Goal: Find contact information: Find contact information

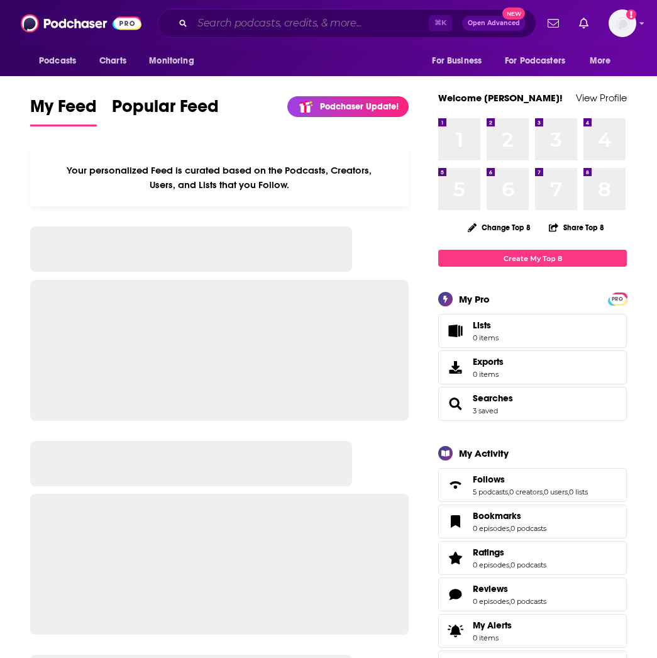
click at [224, 23] on input "Search podcasts, credits, & more..." at bounding box center [310, 23] width 236 height 20
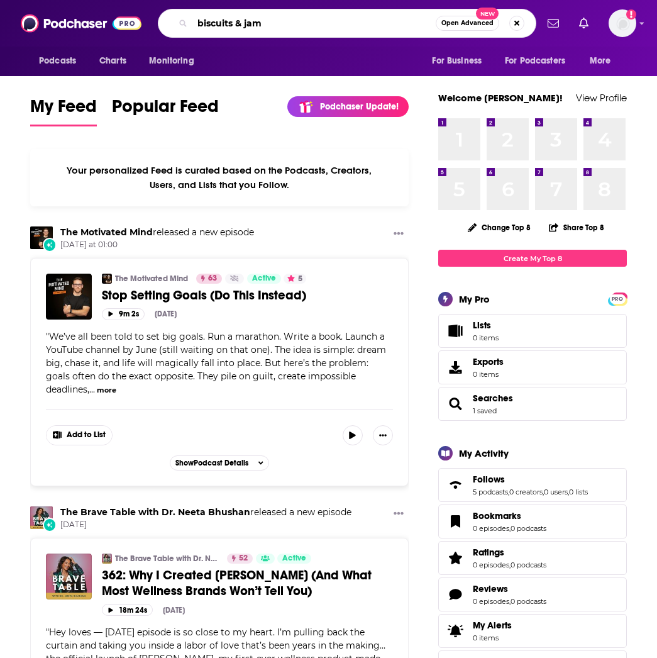
type input "biscuits & jam"
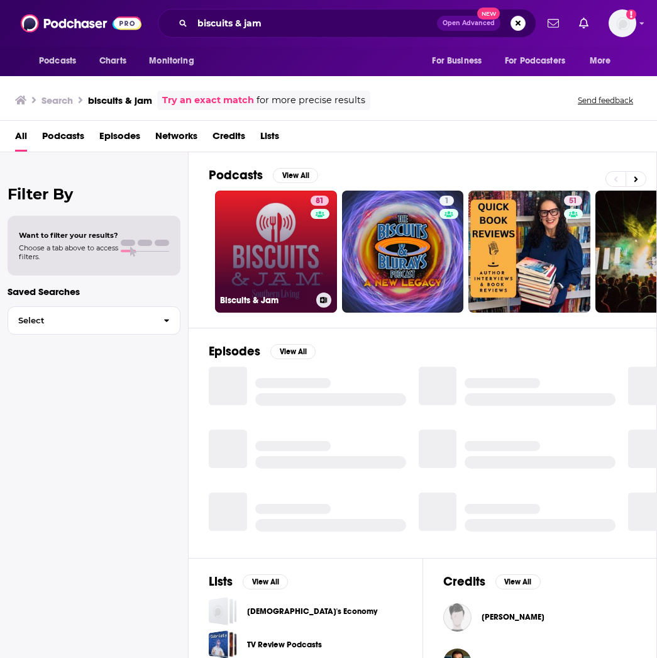
click at [282, 231] on link "81 Biscuits & Jam" at bounding box center [276, 251] width 122 height 122
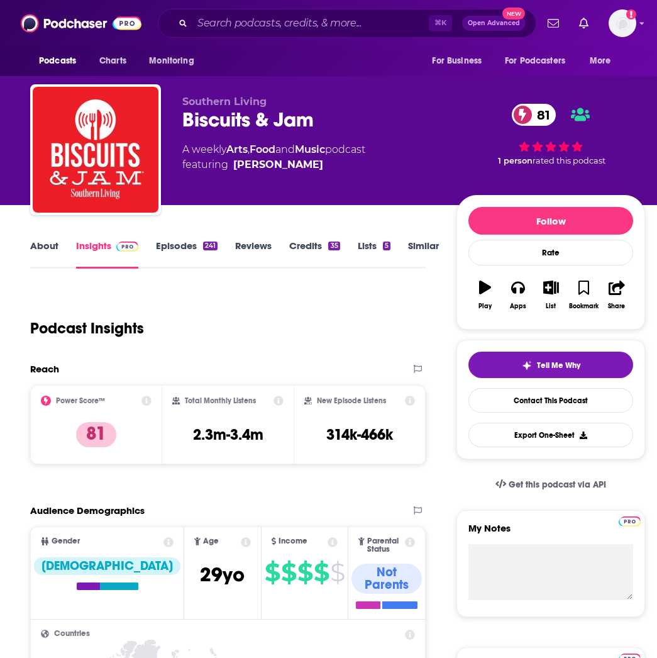
click at [47, 251] on link "About" at bounding box center [44, 253] width 28 height 29
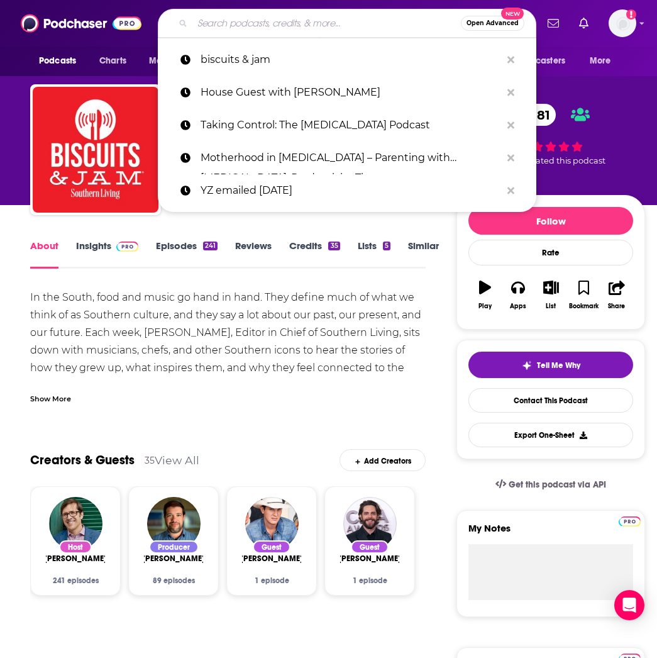
click at [221, 25] on input "Search podcasts, credits, & more..." at bounding box center [326, 23] width 268 height 20
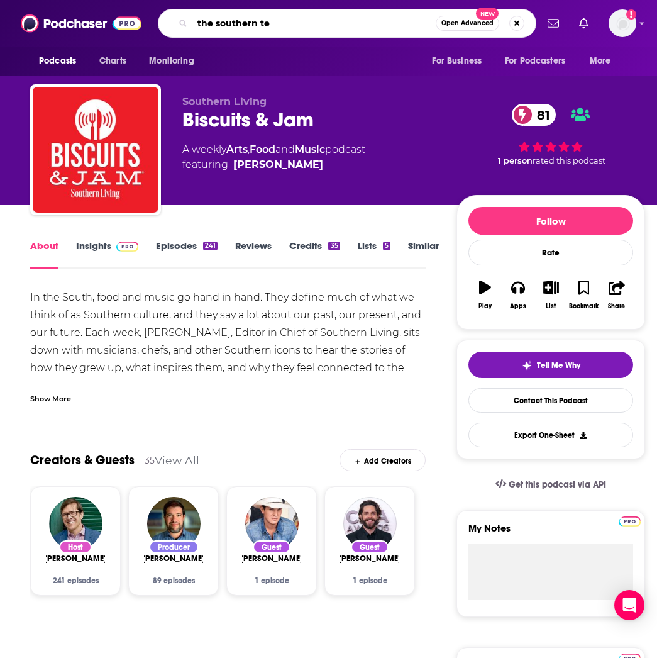
type input "the southern tea"
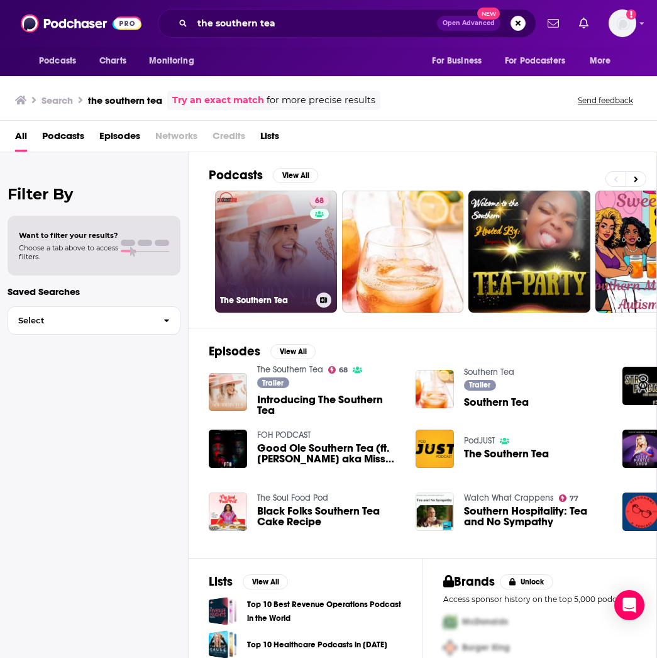
click at [270, 221] on link "68 The Southern Tea" at bounding box center [276, 251] width 122 height 122
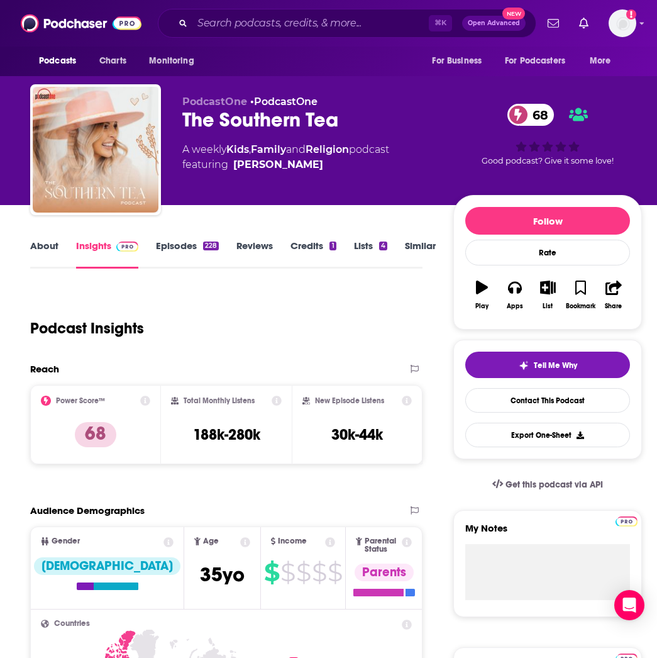
click at [42, 248] on link "About" at bounding box center [44, 253] width 28 height 29
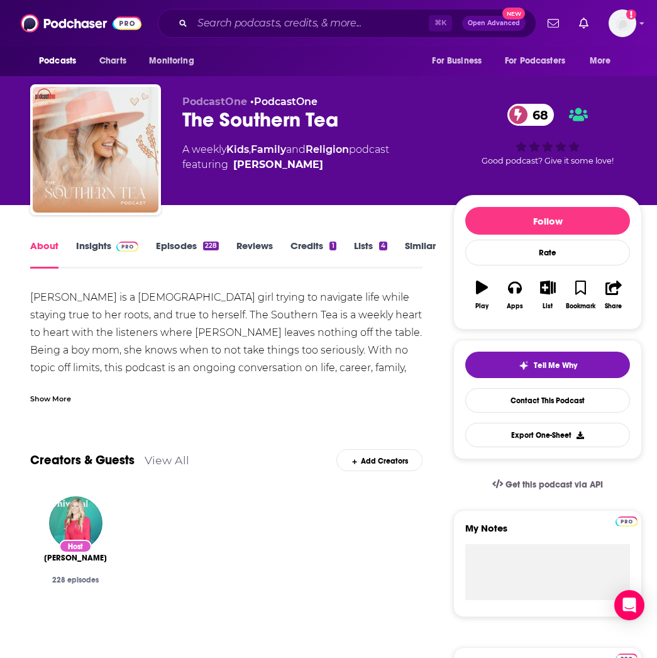
click at [57, 395] on div "Show More" at bounding box center [50, 398] width 41 height 12
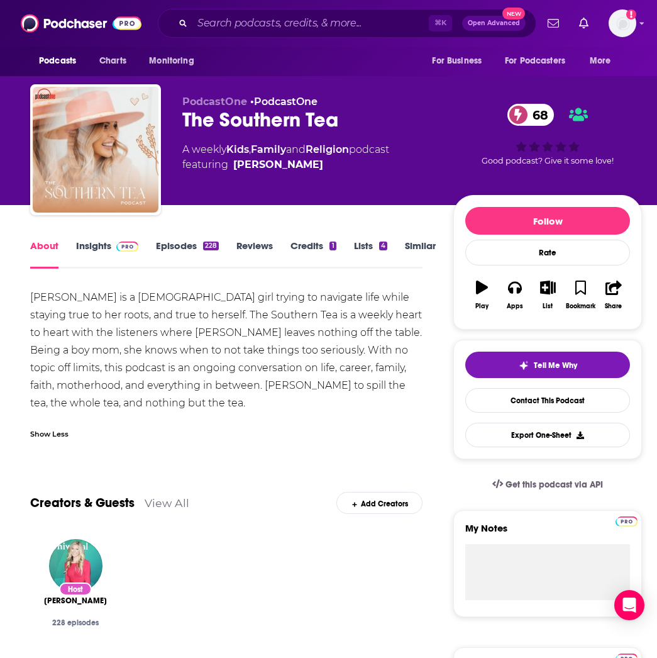
click at [89, 251] on link "Insights" at bounding box center [107, 253] width 62 height 29
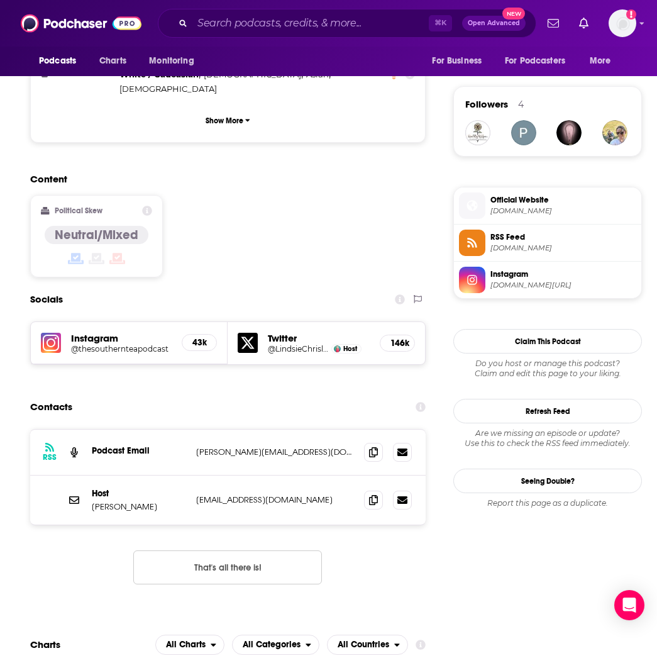
scroll to position [882, 0]
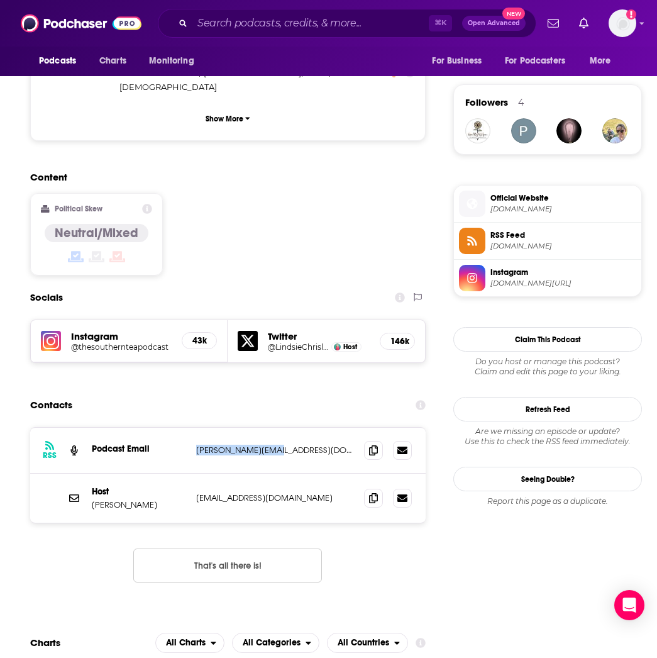
drag, startPoint x: 270, startPoint y: 373, endPoint x: 197, endPoint y: 377, distance: 73.6
click at [197, 444] on p "[PERSON_NAME][EMAIL_ADDRESS][DOMAIN_NAME]" at bounding box center [275, 449] width 158 height 11
copy p "[PERSON_NAME][EMAIL_ADDRESS][DOMAIN_NAME]"
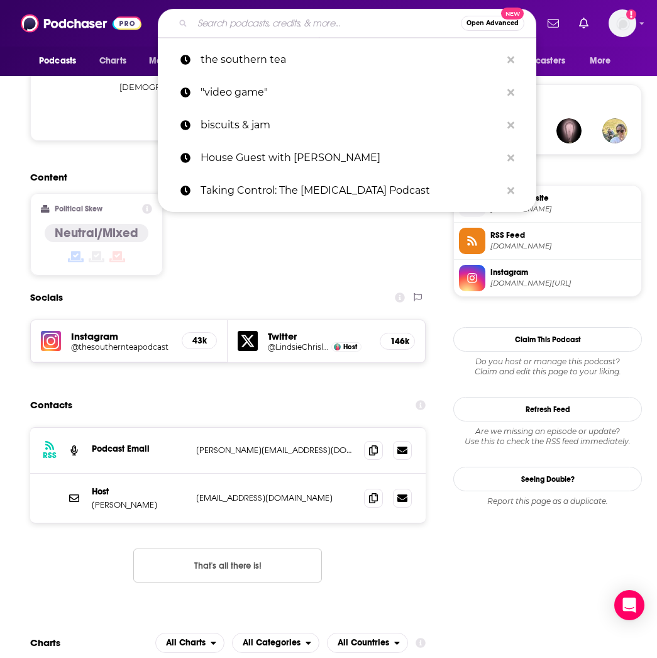
click at [336, 16] on input "Search podcasts, credits, & more..." at bounding box center [326, 23] width 268 height 20
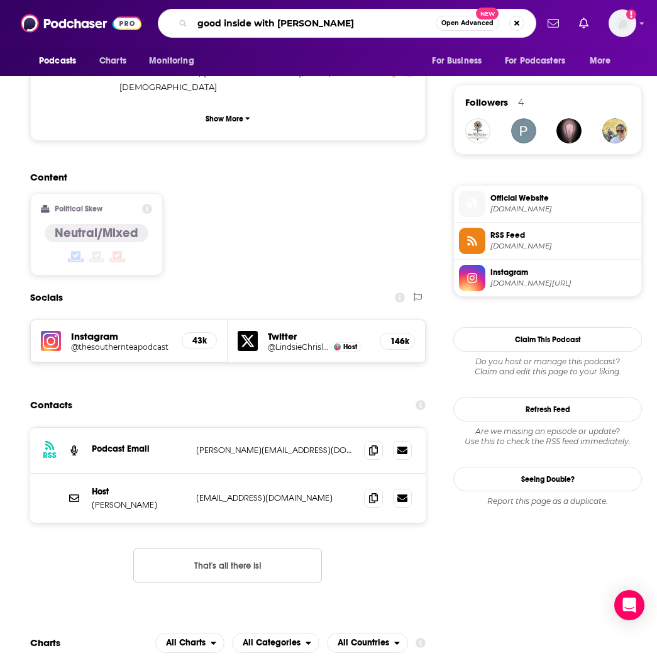
type input "good inside with dr. [PERSON_NAME]"
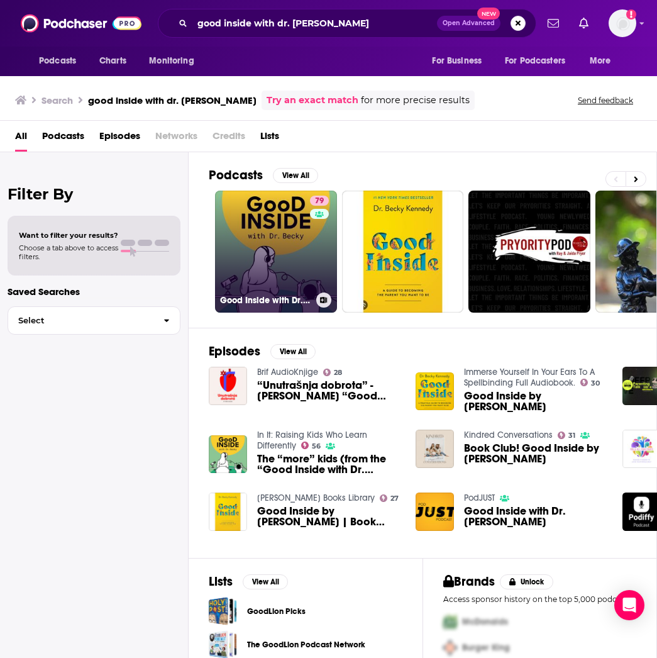
click at [315, 226] on div "79" at bounding box center [321, 243] width 22 height 97
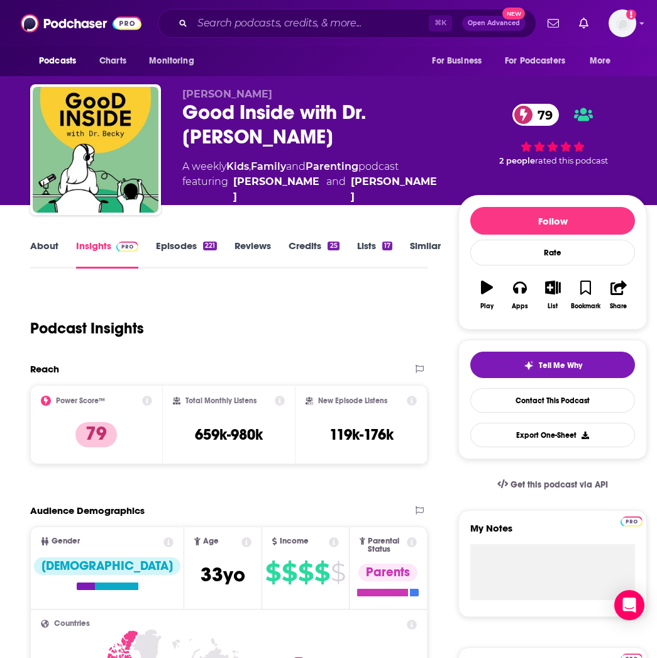
click at [47, 246] on link "About" at bounding box center [44, 253] width 28 height 29
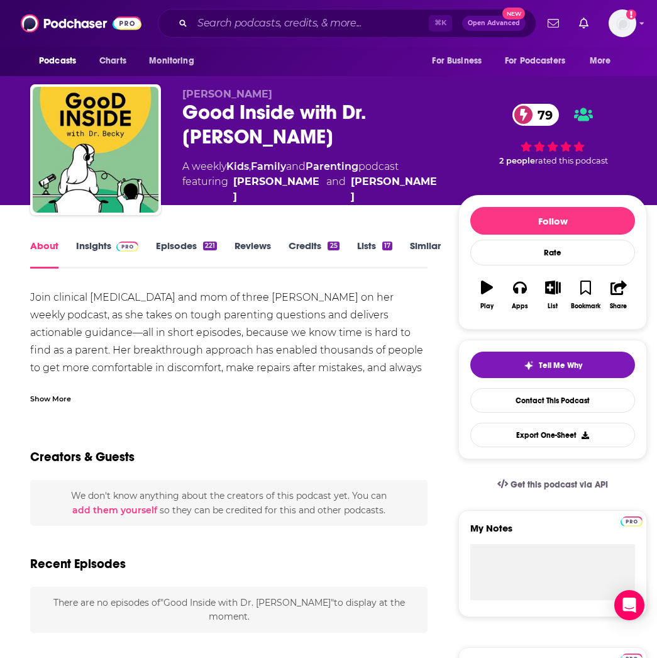
scroll to position [1, 0]
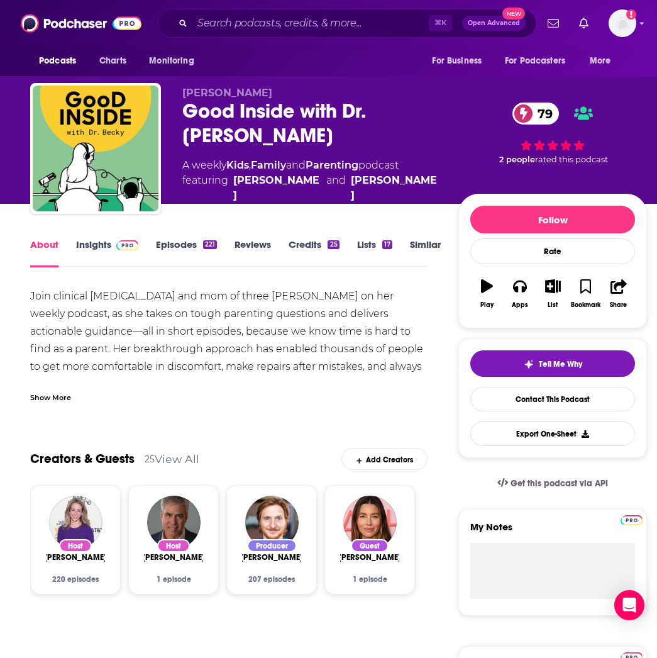
click at [53, 397] on div "Show More" at bounding box center [50, 396] width 41 height 12
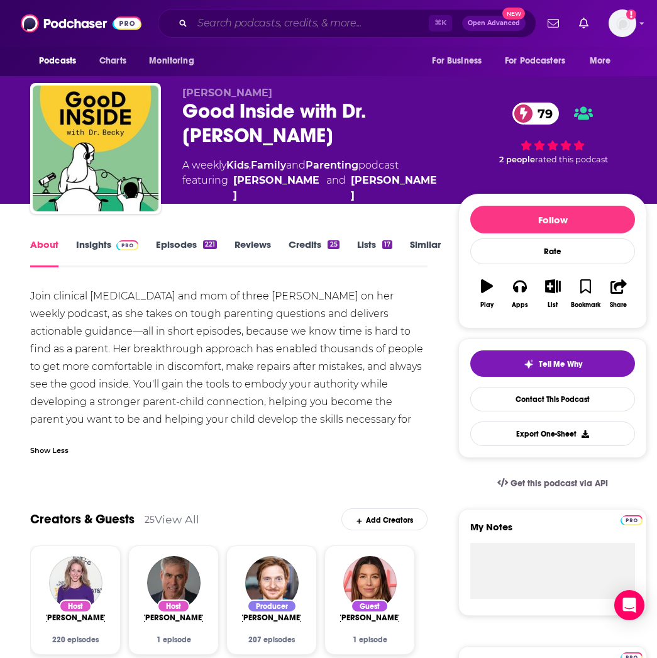
click at [252, 28] on input "Search podcasts, credits, & more..." at bounding box center [310, 23] width 236 height 20
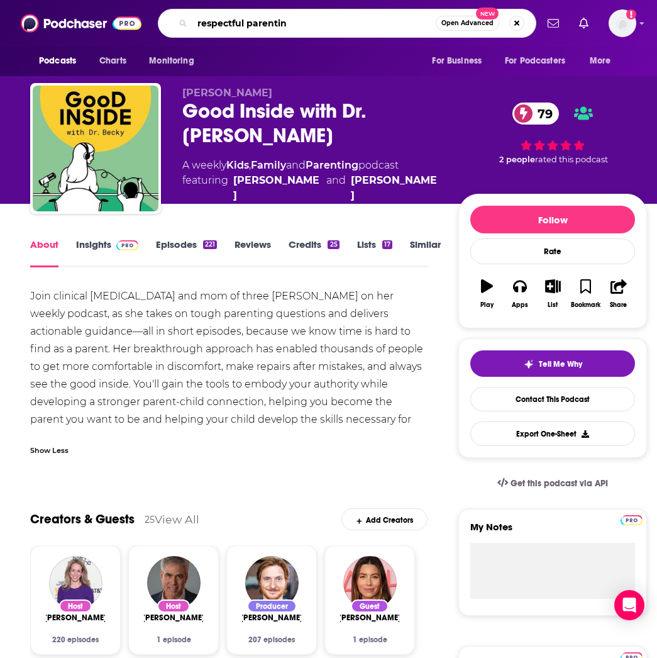
type input "respectful parenting"
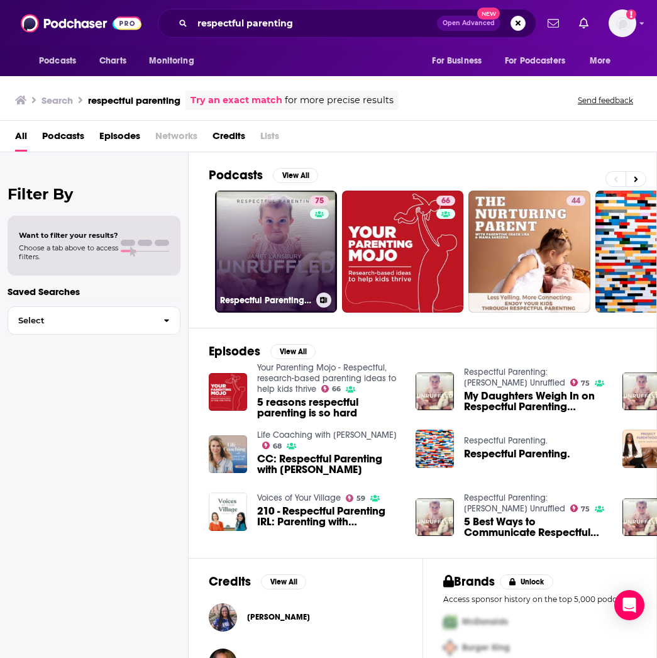
click at [282, 256] on link "75 Respectful Parenting: [PERSON_NAME] Unruffled" at bounding box center [276, 251] width 122 height 122
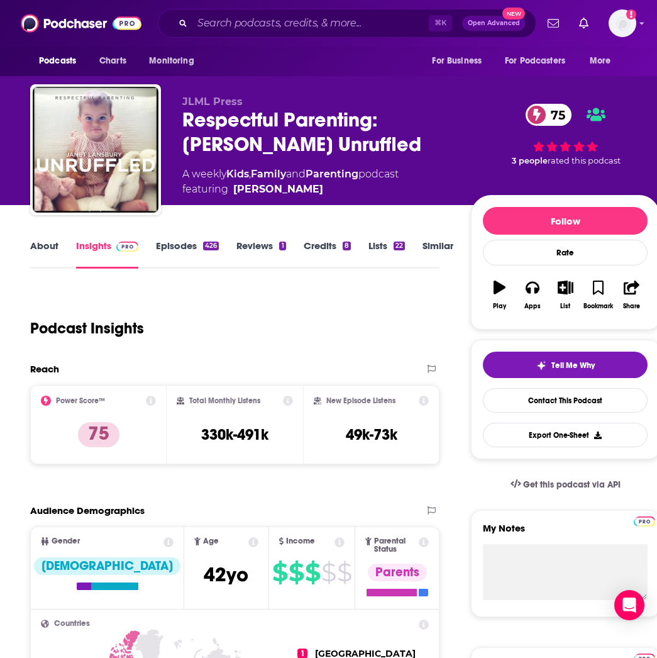
click at [35, 249] on link "About" at bounding box center [44, 253] width 28 height 29
